Goal: Participate in discussion: Engage in conversation with other users on a specific topic

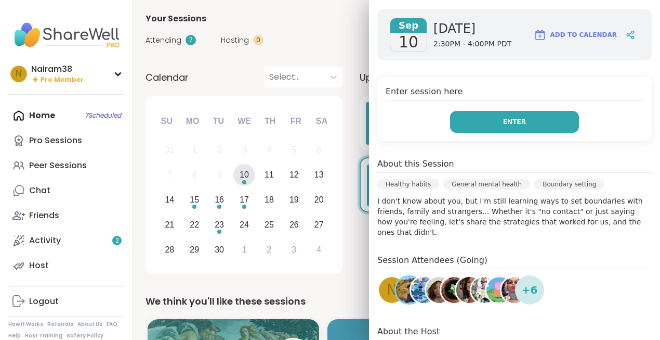
scroll to position [164, 0]
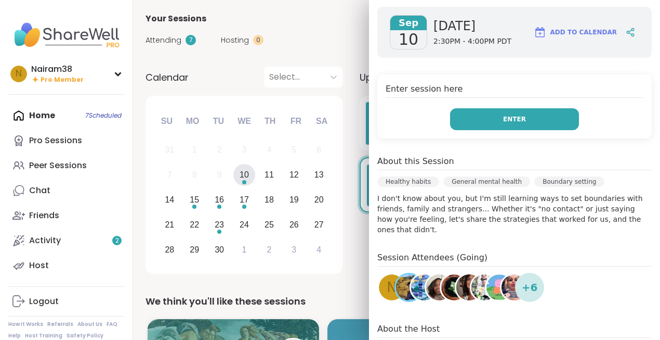
click at [517, 125] on button "Enter" at bounding box center [514, 119] width 129 height 22
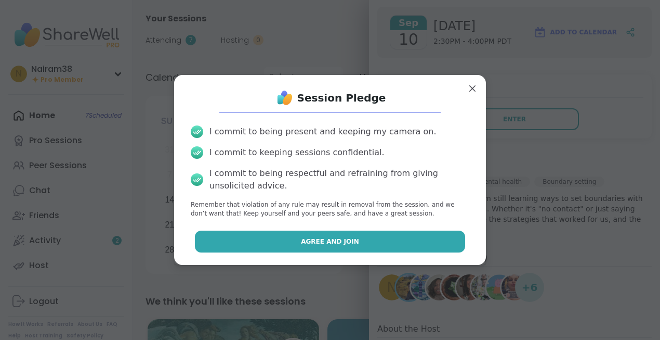
click at [330, 245] on span "Agree and Join" at bounding box center [330, 241] width 58 height 9
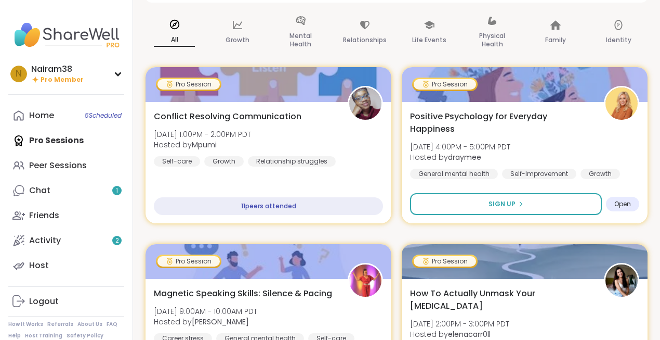
scroll to position [116, 0]
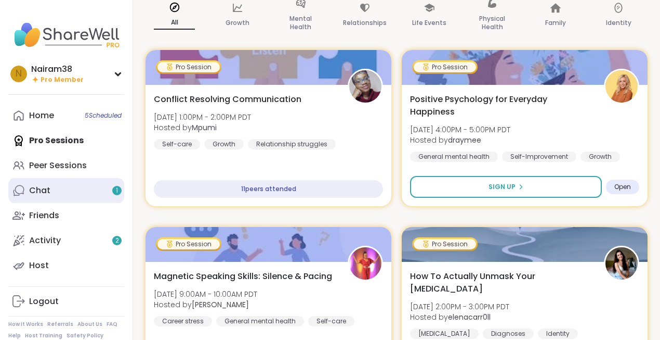
click at [70, 197] on link "Chat 1" at bounding box center [66, 190] width 116 height 25
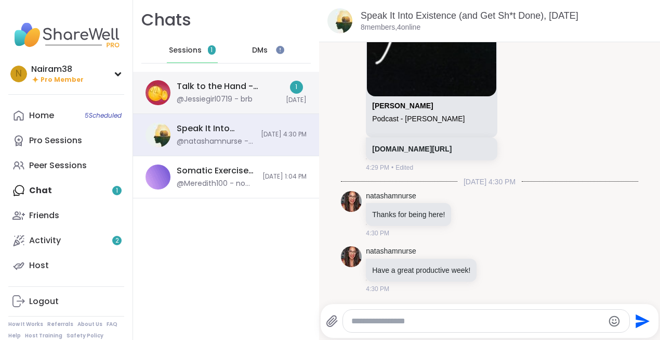
click at [234, 99] on div "@Jessiegirl0719 - brb" at bounding box center [215, 99] width 76 height 10
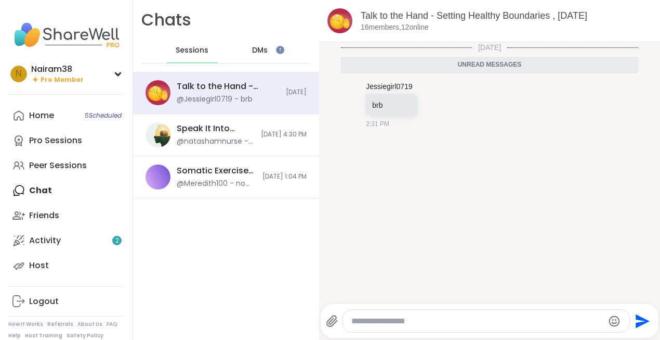
scroll to position [2, 0]
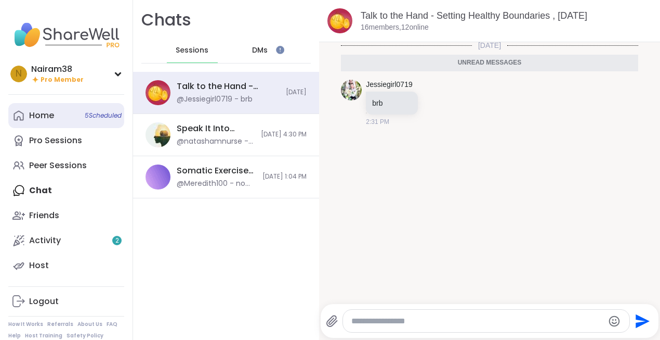
click at [62, 119] on link "Home 5 Scheduled" at bounding box center [66, 115] width 116 height 25
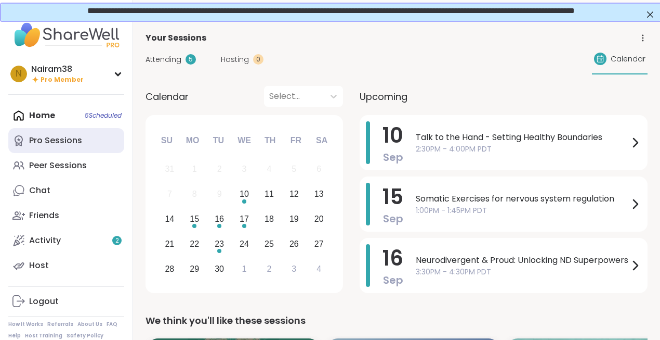
click at [62, 135] on div "Pro Sessions" at bounding box center [55, 140] width 53 height 11
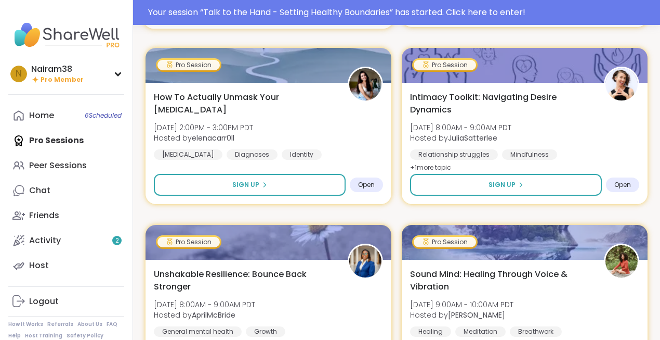
scroll to position [323, 0]
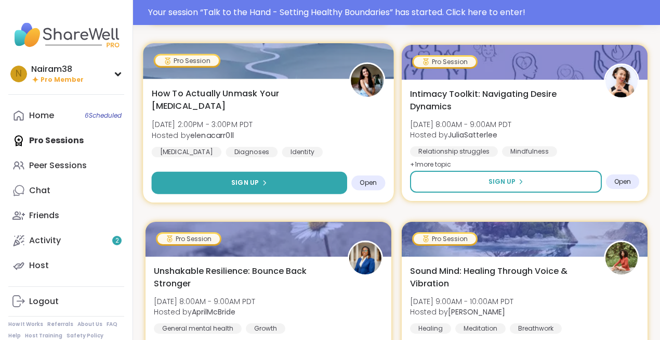
click at [256, 183] on span "Sign Up" at bounding box center [245, 182] width 28 height 9
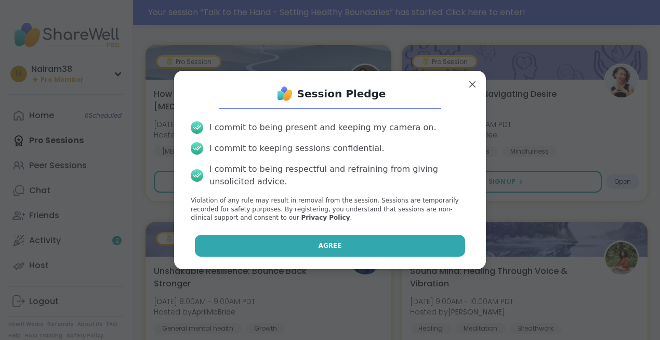
click at [334, 247] on span "Agree" at bounding box center [330, 245] width 23 height 9
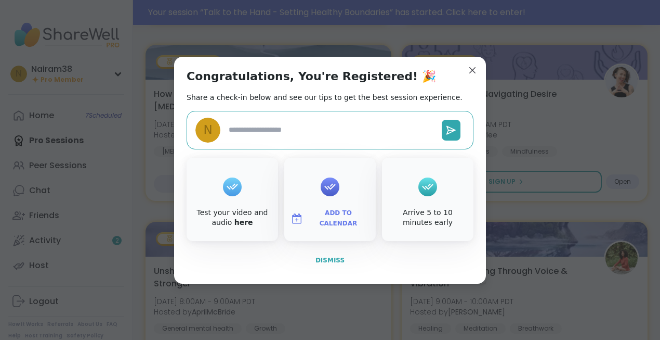
click at [323, 261] on span "Dismiss" at bounding box center [330, 259] width 29 height 7
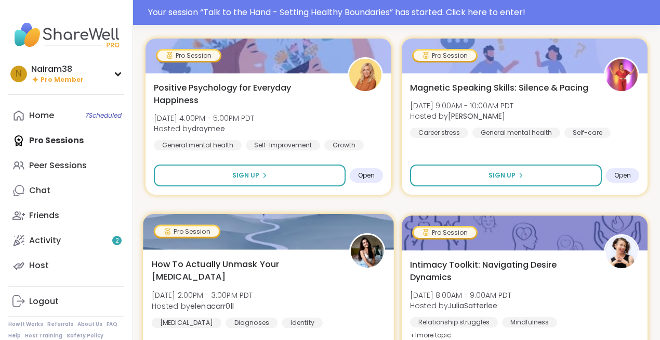
scroll to position [149, 0]
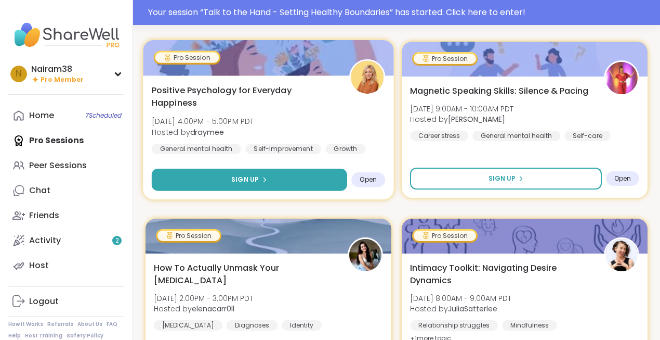
click at [291, 179] on button "Sign Up" at bounding box center [250, 179] width 196 height 22
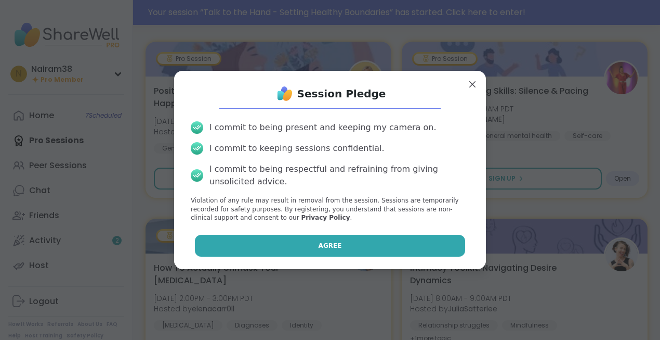
click at [313, 245] on button "Agree" at bounding box center [330, 246] width 271 height 22
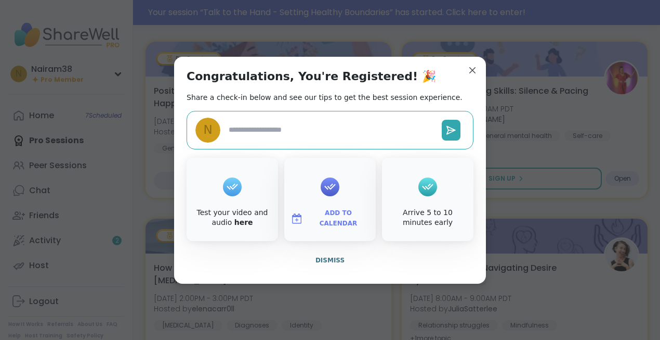
type textarea "*"
click at [323, 262] on span "Dismiss" at bounding box center [330, 259] width 29 height 7
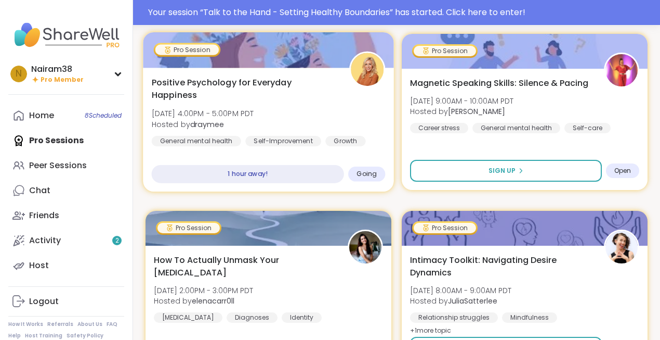
scroll to position [160, 0]
